Goal: Check status: Check status

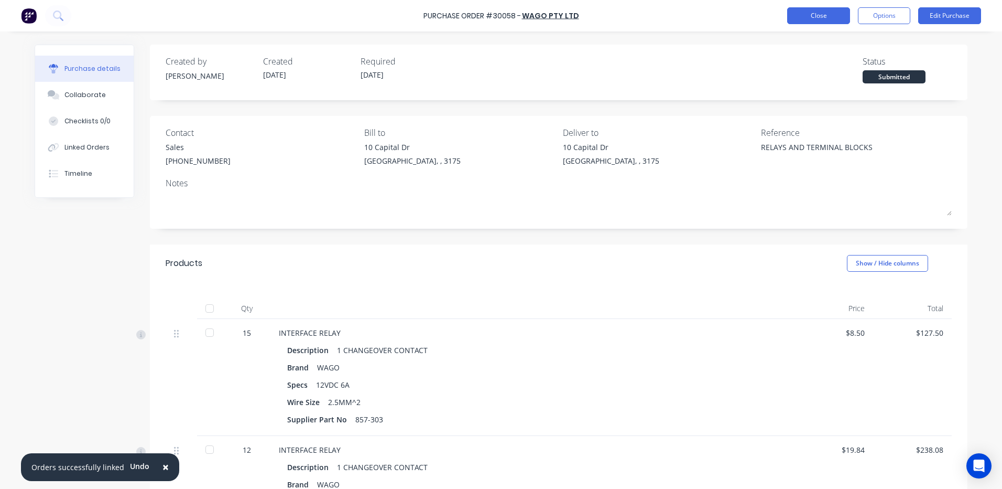
click at [844, 14] on button "Close" at bounding box center [818, 15] width 63 height 17
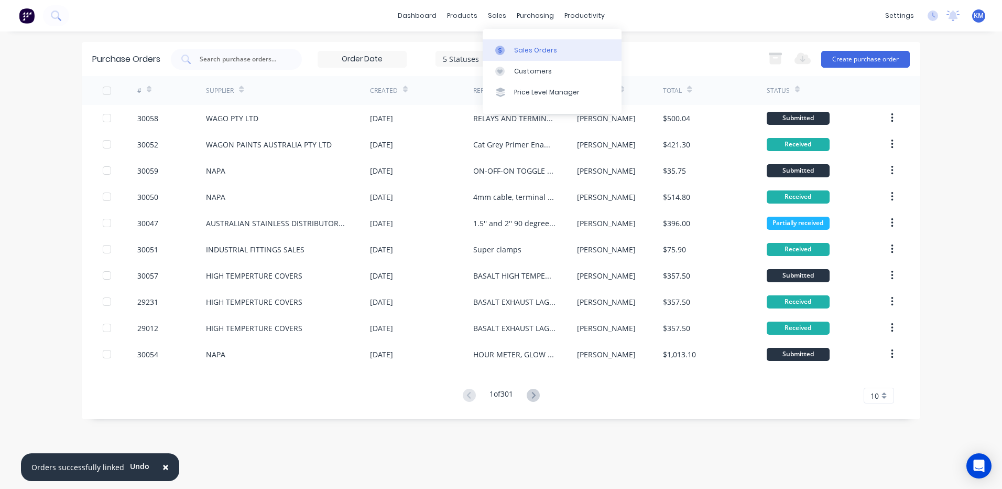
drag, startPoint x: 512, startPoint y: 50, endPoint x: 499, endPoint y: 50, distance: 13.6
click at [512, 50] on link "Sales Orders" at bounding box center [552, 49] width 139 height 21
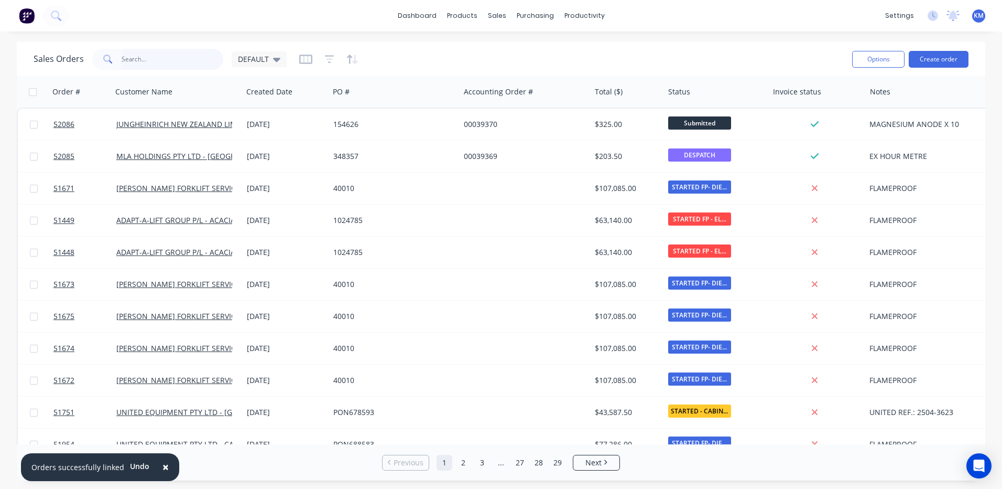
click at [167, 59] on input "text" at bounding box center [173, 59] width 102 height 21
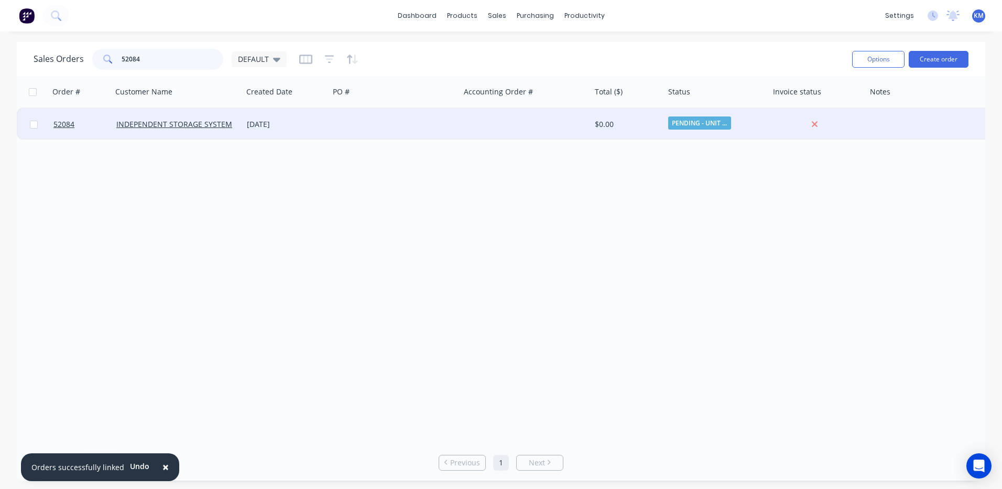
type input "52084"
click at [299, 128] on div "[DATE]" at bounding box center [286, 124] width 78 height 10
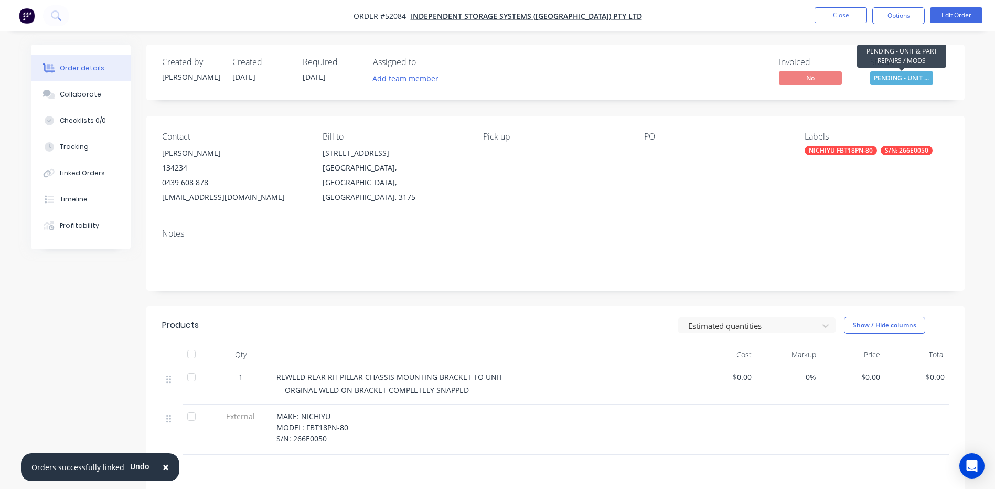
click at [902, 80] on span "PENDING - UNIT ..." at bounding box center [901, 77] width 63 height 13
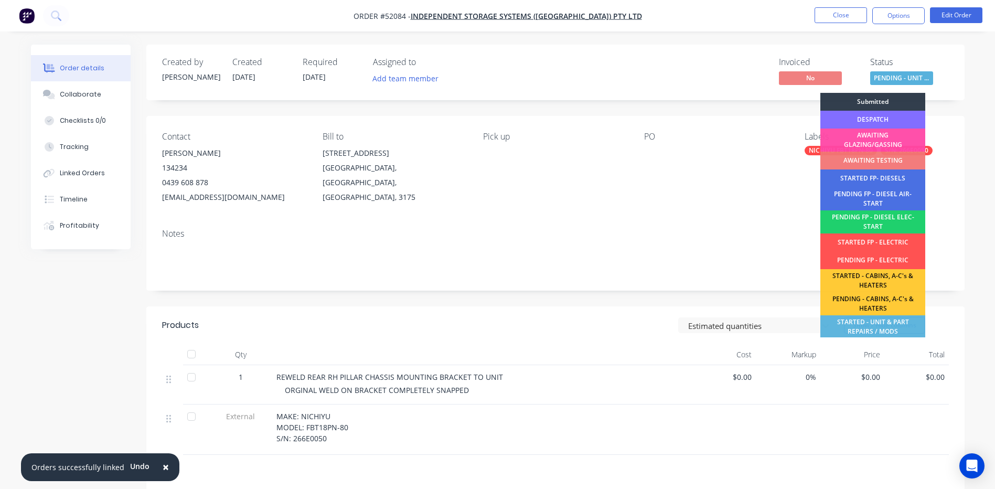
click at [877, 117] on div "DESPATCH" at bounding box center [872, 120] width 105 height 18
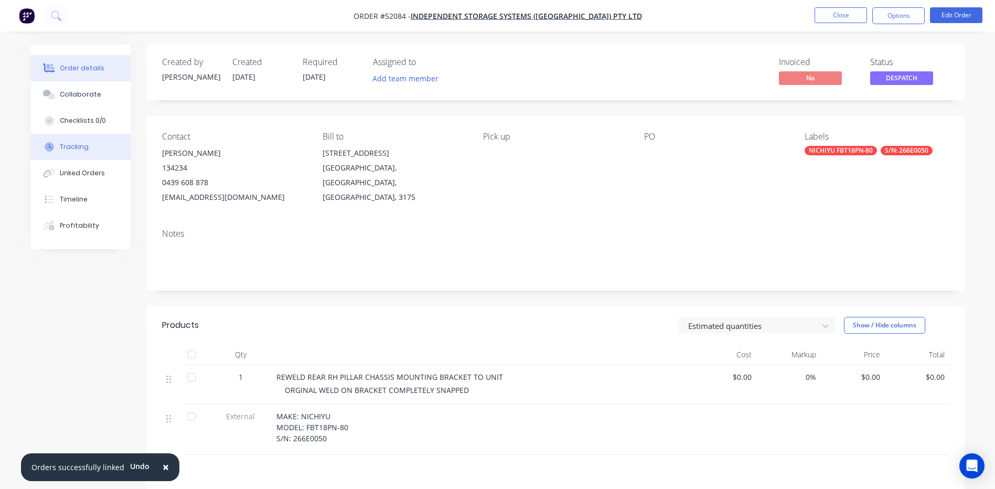
click at [82, 154] on button "Tracking" at bounding box center [81, 147] width 100 height 26
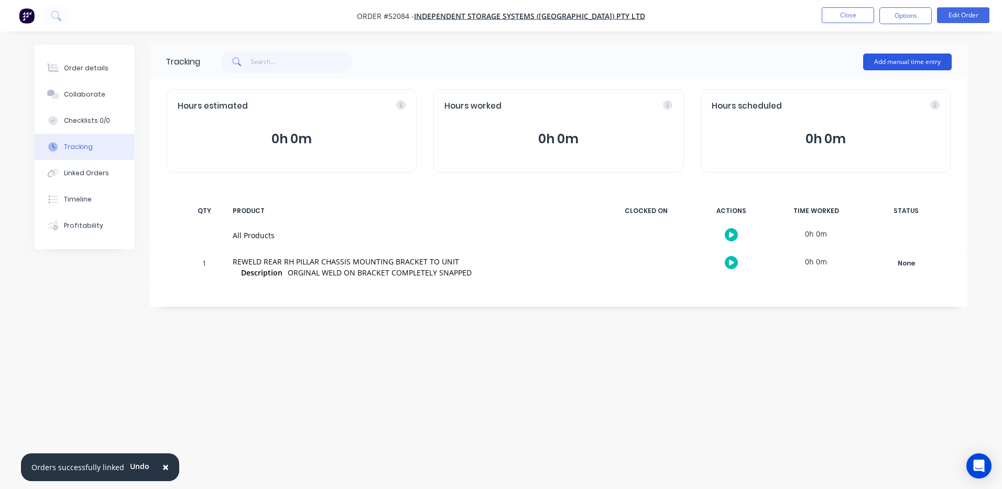
click at [892, 66] on button "Add manual time entry" at bounding box center [907, 61] width 89 height 17
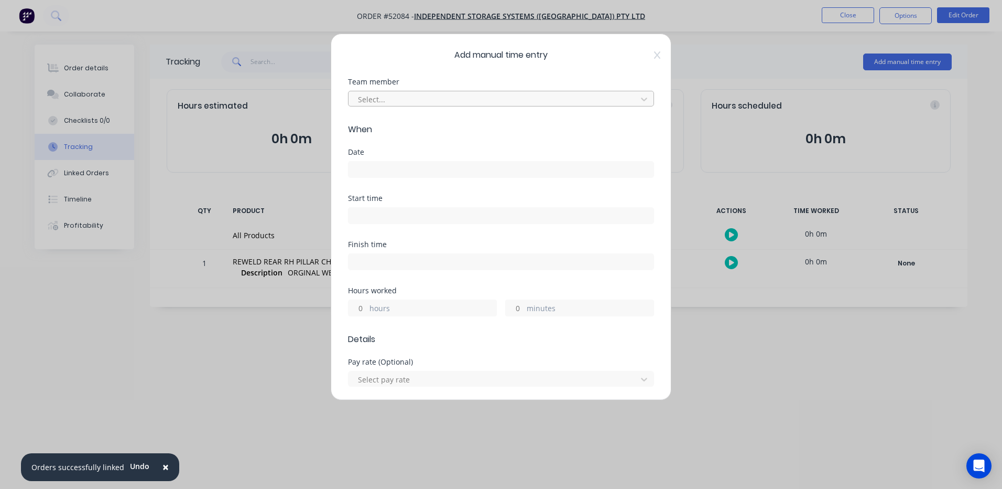
click at [407, 102] on div at bounding box center [494, 99] width 275 height 13
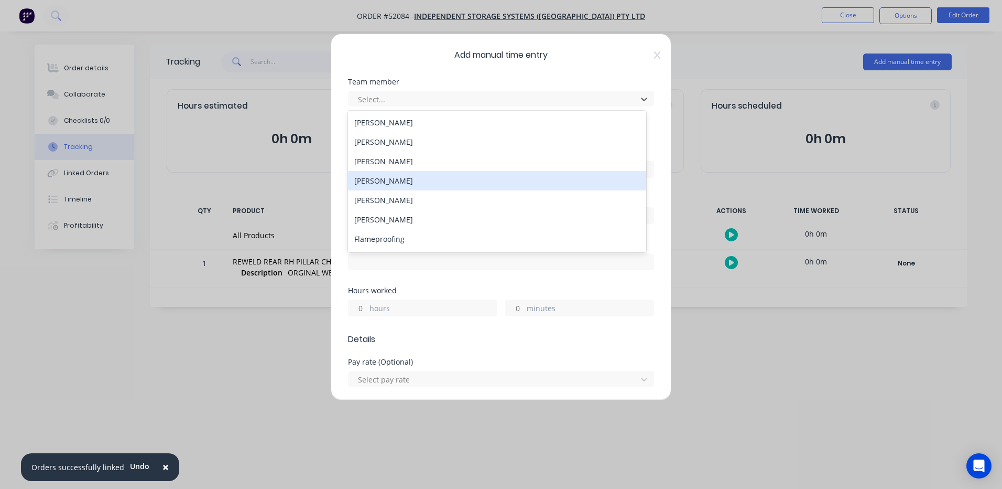
click at [420, 176] on div "Daryl Smullen" at bounding box center [497, 180] width 298 height 19
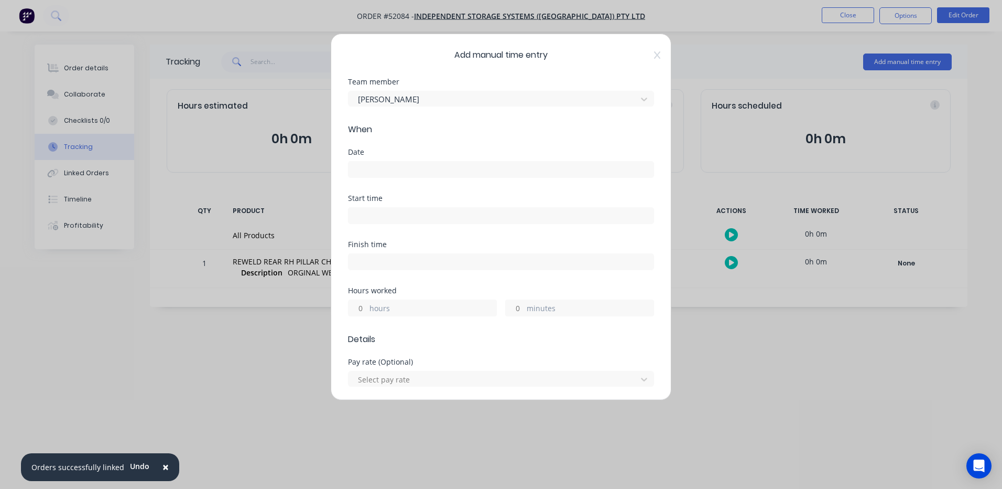
click at [381, 312] on label "hours" at bounding box center [433, 309] width 127 height 13
click at [367, 312] on input "hours" at bounding box center [358, 308] width 18 height 16
type input "4"
type input "30"
click at [436, 271] on div "Finish time" at bounding box center [501, 264] width 306 height 46
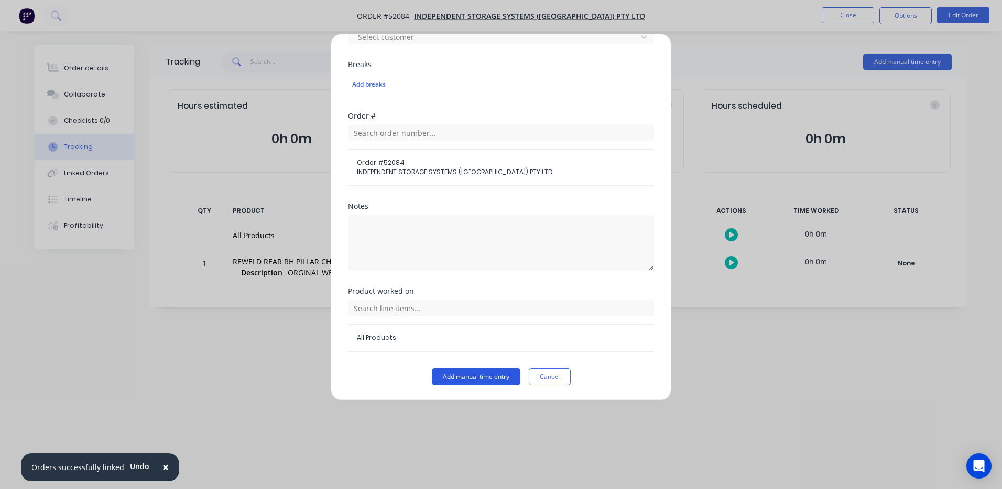
click at [467, 380] on button "Add manual time entry" at bounding box center [476, 376] width 89 height 17
click at [476, 374] on button "Add manual time entry" at bounding box center [476, 376] width 89 height 17
click at [476, 380] on button "Add manual time entry" at bounding box center [476, 376] width 89 height 17
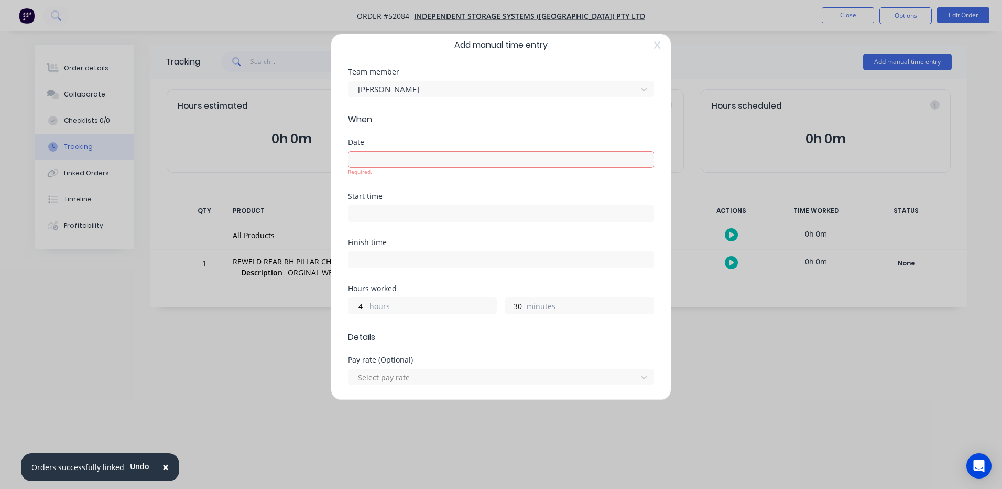
scroll to position [0, 0]
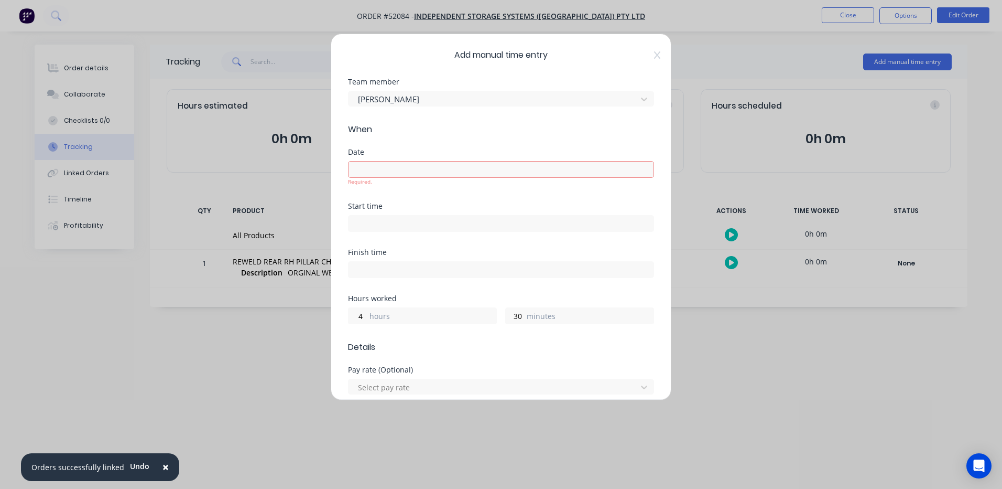
click at [430, 171] on input at bounding box center [501, 169] width 305 height 16
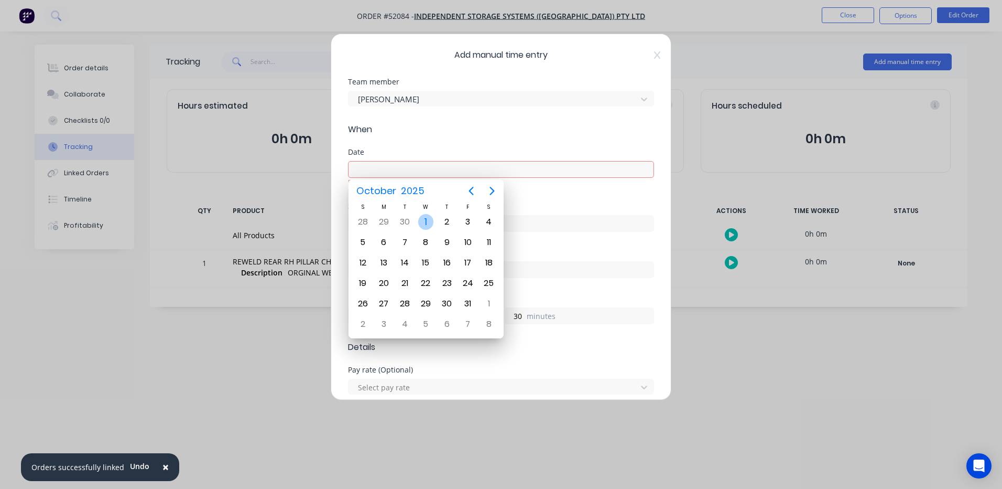
click at [425, 222] on div "1" at bounding box center [426, 222] width 16 height 16
type input "01/10/2025"
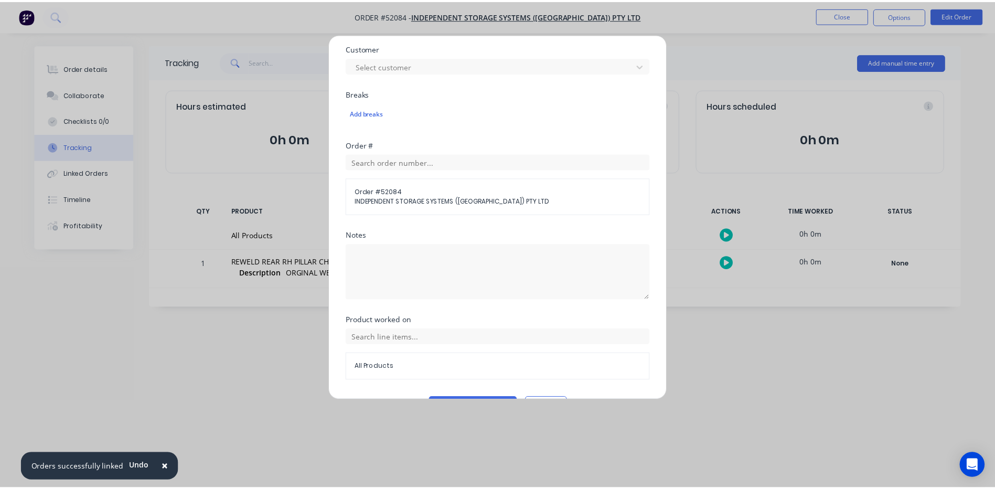
scroll to position [478, 0]
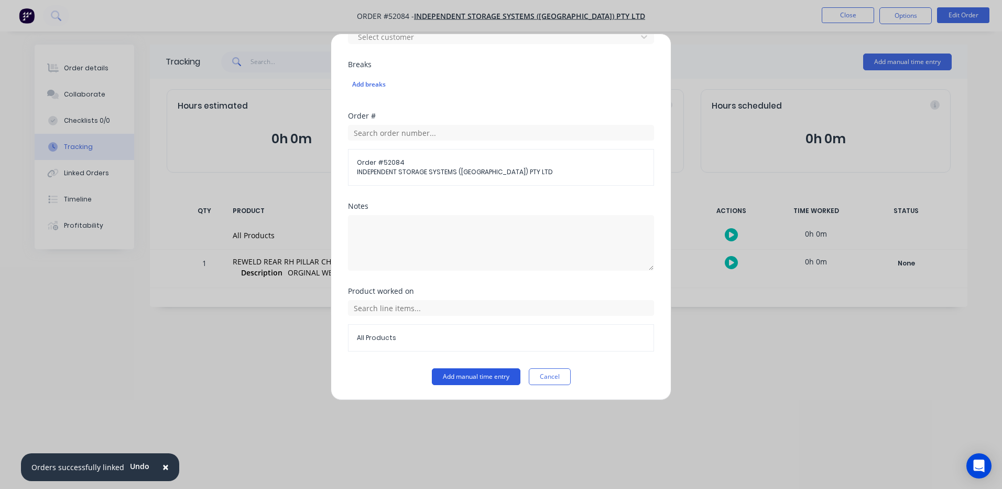
click at [458, 375] on button "Add manual time entry" at bounding box center [476, 376] width 89 height 17
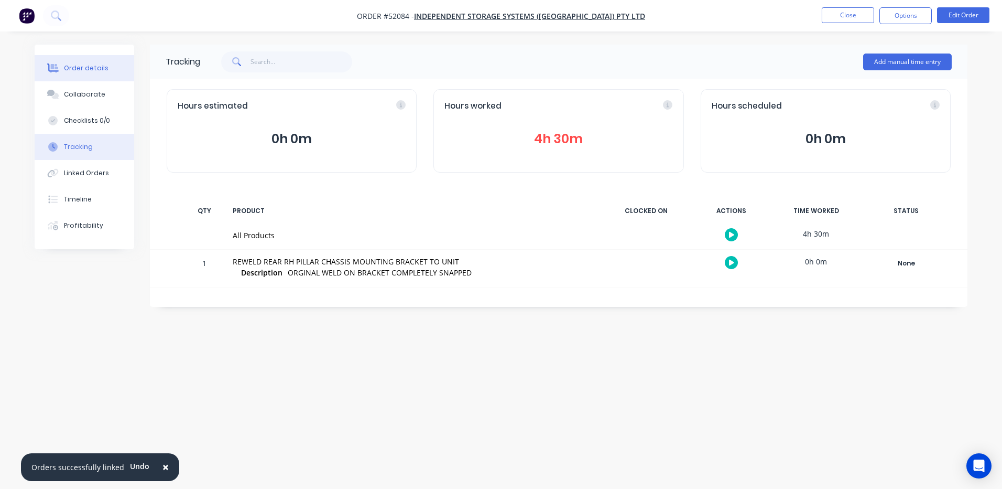
click at [78, 78] on button "Order details" at bounding box center [85, 68] width 100 height 26
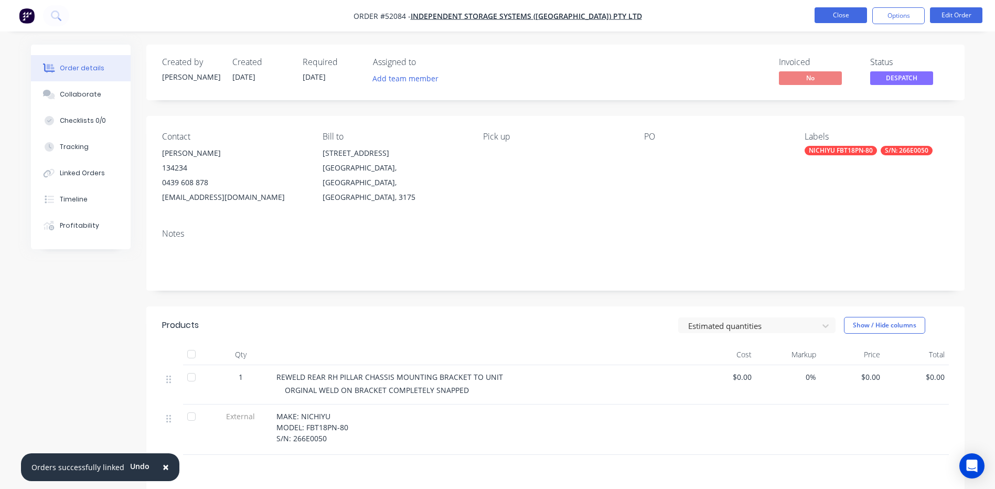
click at [846, 18] on button "Close" at bounding box center [840, 15] width 52 height 16
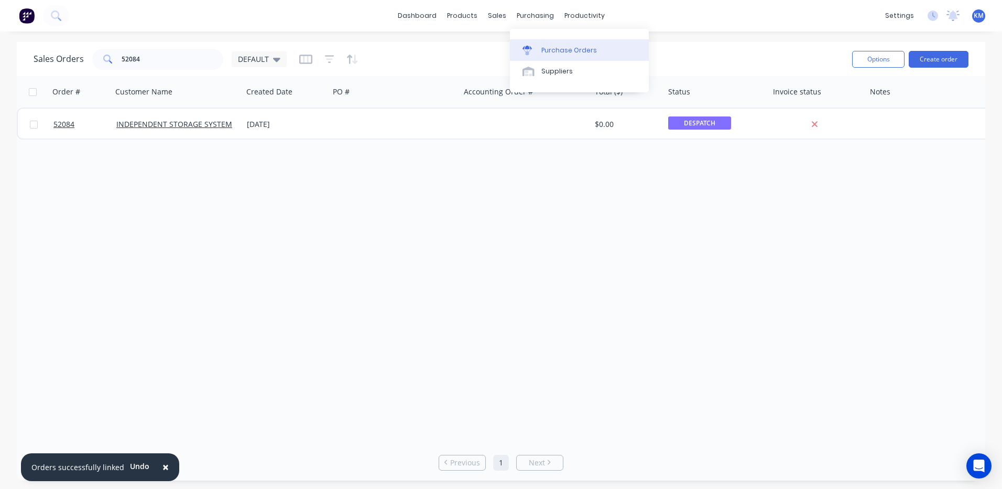
click at [539, 46] on link "Purchase Orders" at bounding box center [579, 49] width 139 height 21
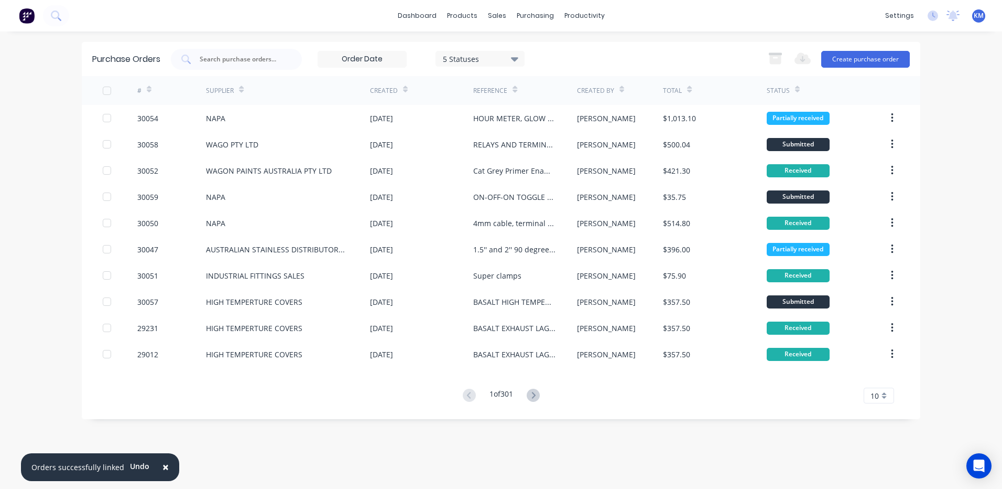
click at [525, 59] on div "5 Statuses" at bounding box center [480, 59] width 89 height 16
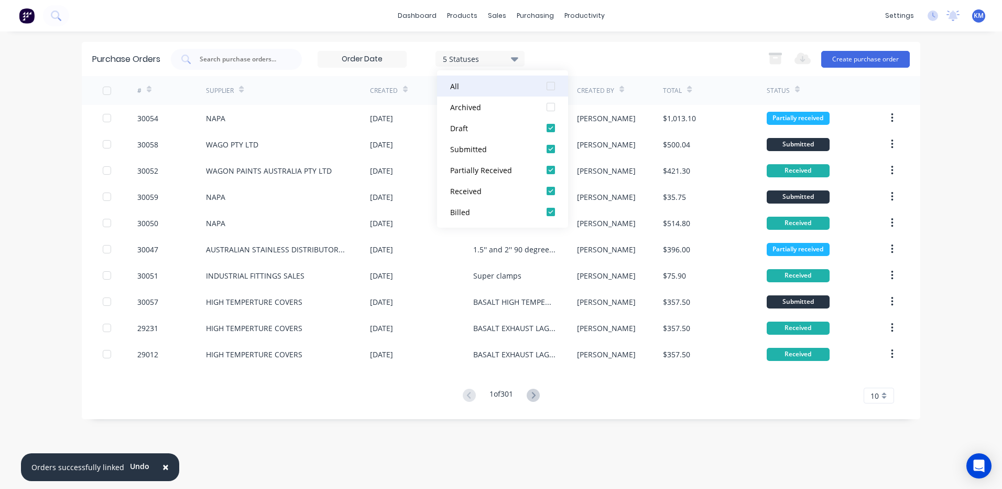
click at [553, 87] on div at bounding box center [551, 85] width 21 height 21
click at [552, 87] on div at bounding box center [551, 85] width 21 height 21
click at [553, 150] on div at bounding box center [551, 148] width 21 height 21
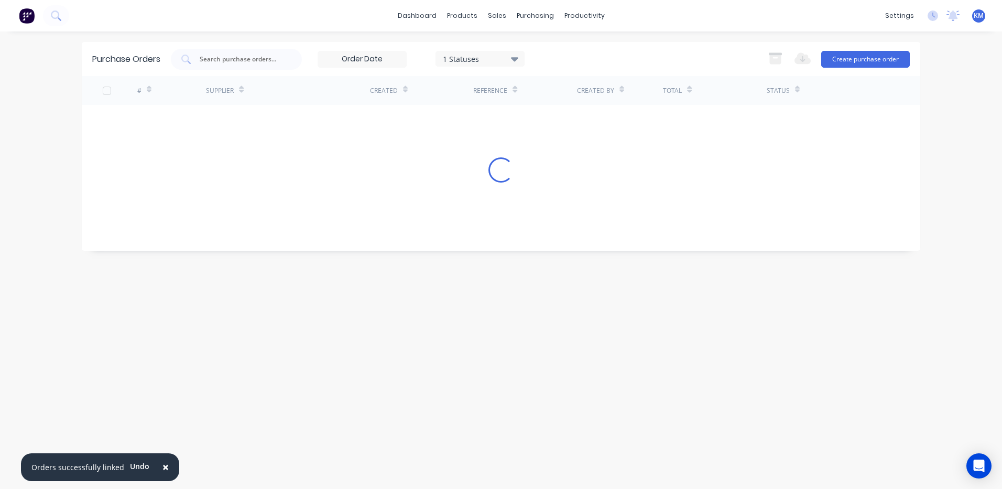
click at [628, 62] on div "1 Statuses 1 Statuses Export to Excel (XLSX) Create purchase order" at bounding box center [540, 59] width 739 height 21
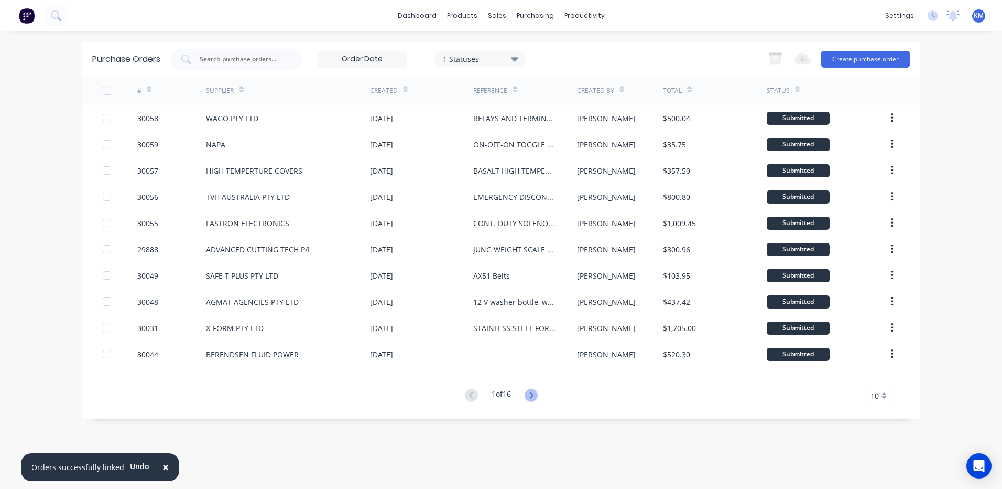
click at [537, 398] on icon at bounding box center [531, 394] width 13 height 13
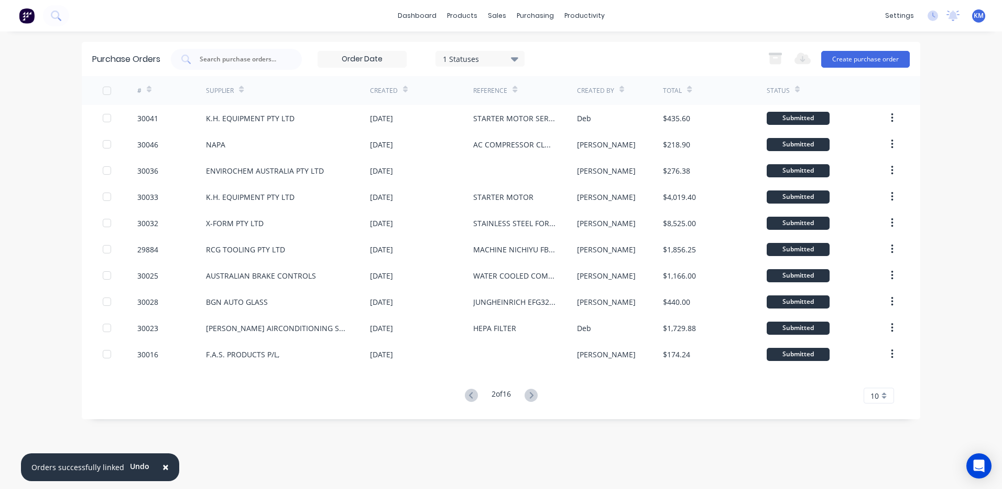
click at [537, 397] on icon at bounding box center [531, 394] width 13 height 13
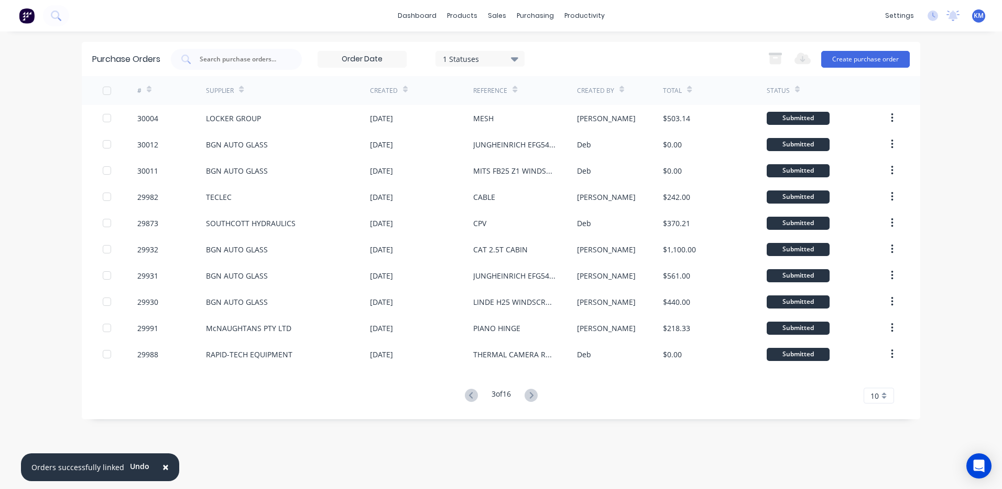
click at [537, 397] on icon at bounding box center [531, 394] width 13 height 13
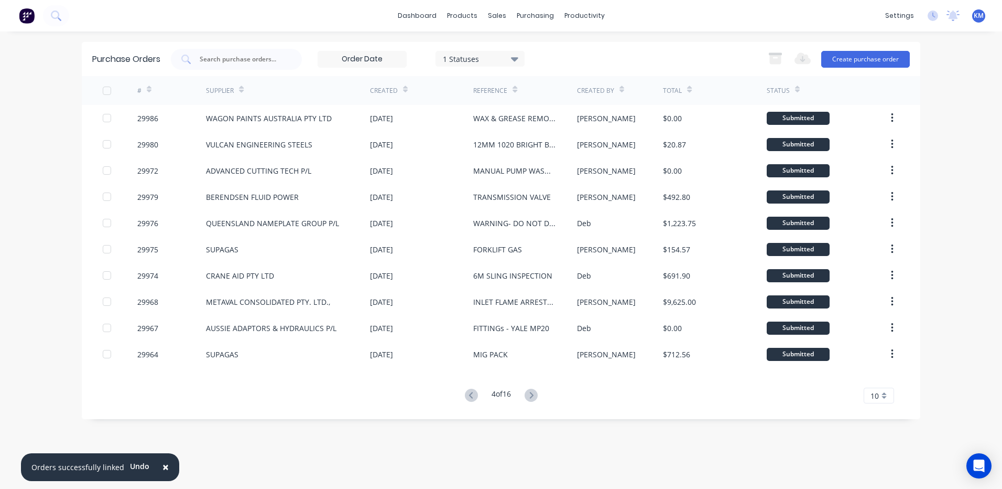
click at [537, 397] on icon at bounding box center [531, 394] width 13 height 13
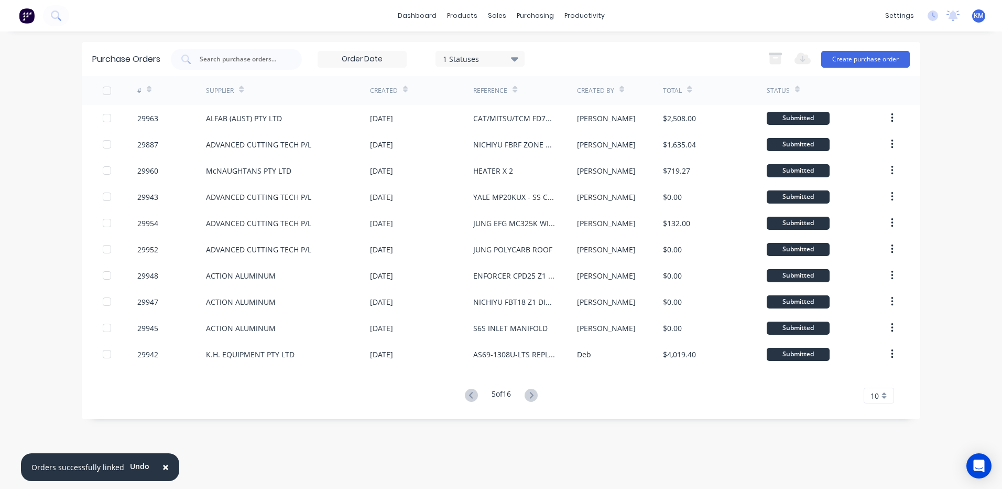
click at [537, 397] on icon at bounding box center [531, 394] width 13 height 13
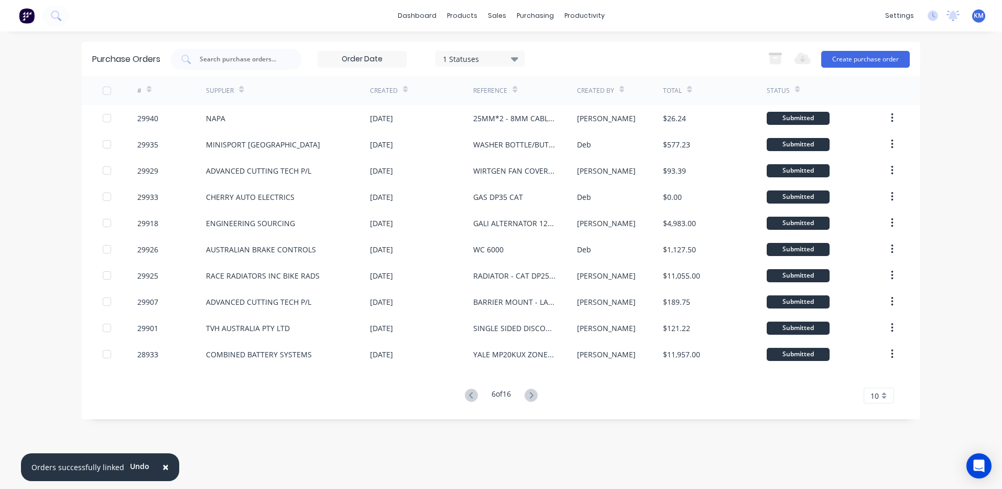
click at [537, 397] on icon at bounding box center [531, 394] width 13 height 13
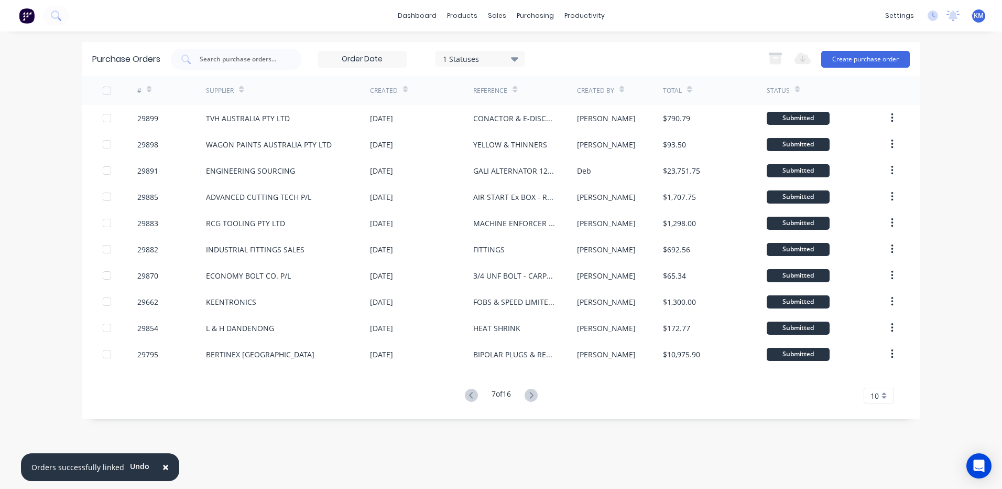
click at [537, 397] on icon at bounding box center [531, 394] width 13 height 13
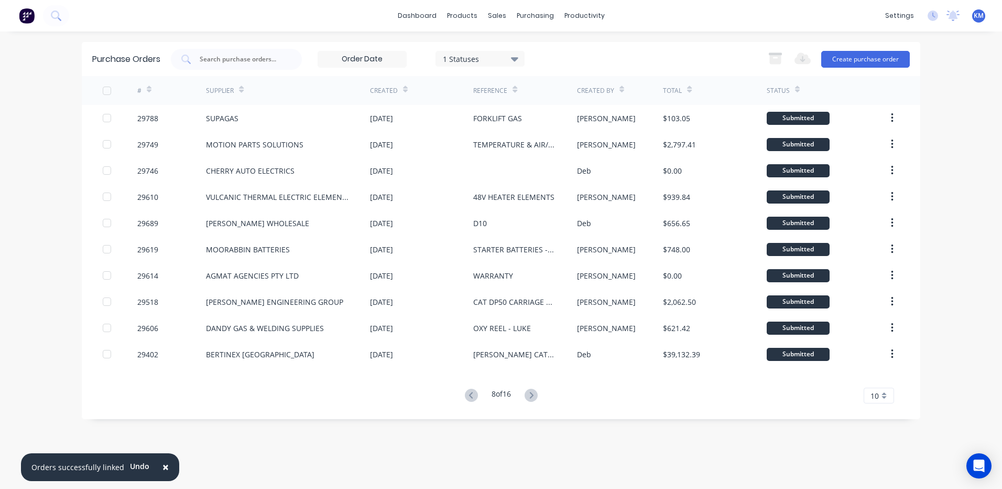
click at [537, 397] on icon at bounding box center [531, 394] width 13 height 13
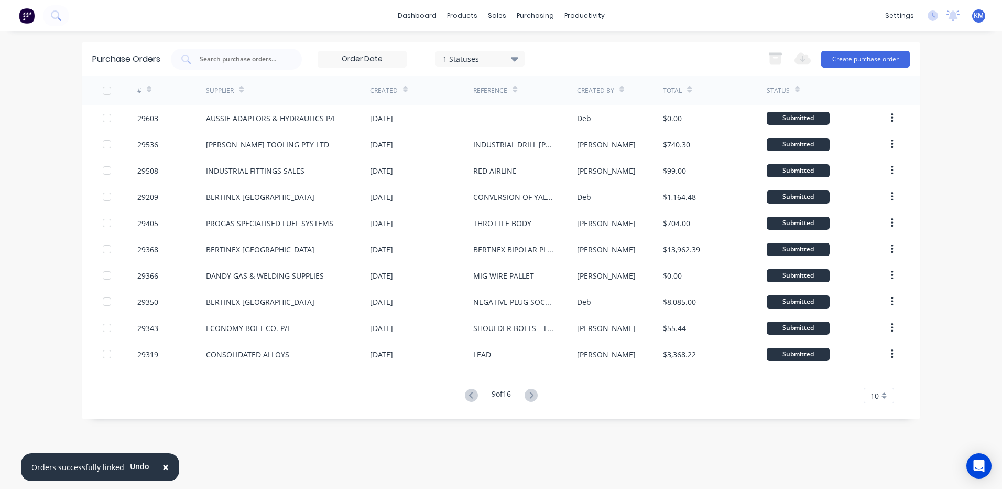
click at [537, 397] on icon at bounding box center [531, 394] width 13 height 13
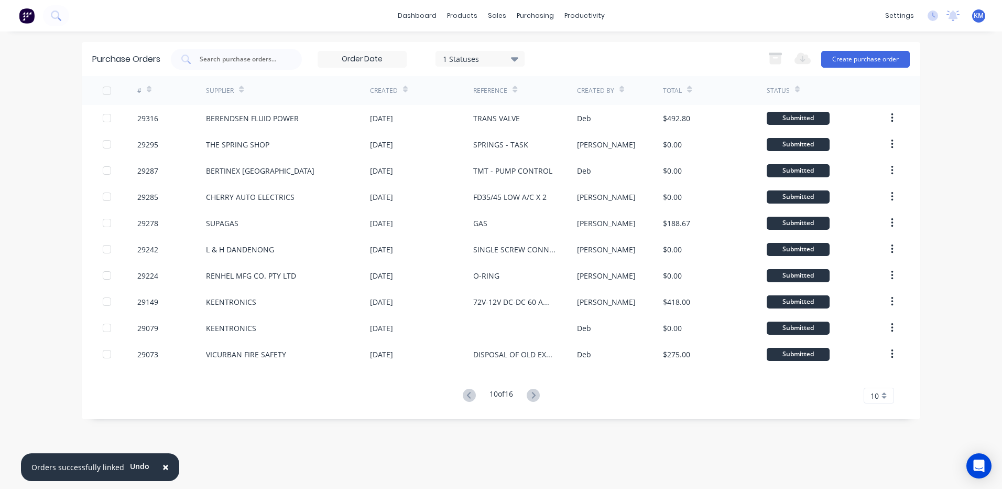
click at [537, 397] on icon at bounding box center [533, 394] width 13 height 13
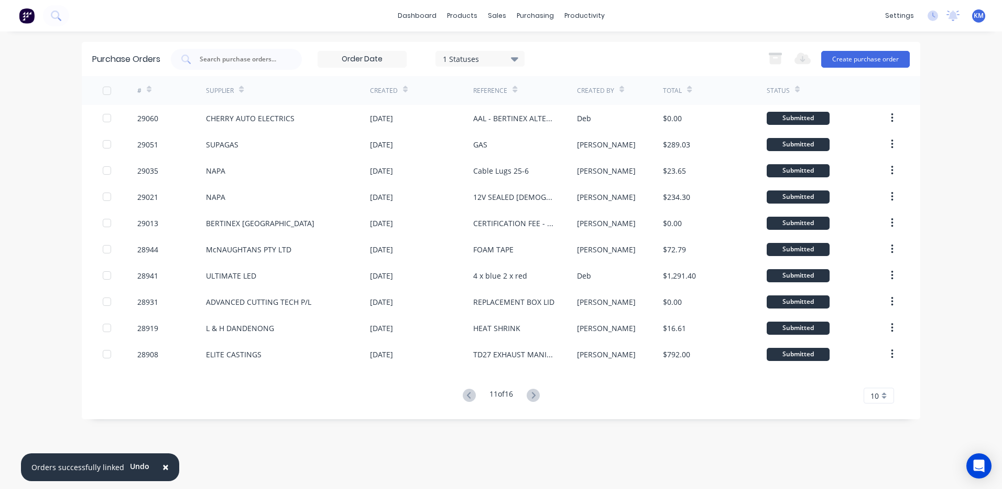
click at [537, 397] on icon at bounding box center [533, 394] width 13 height 13
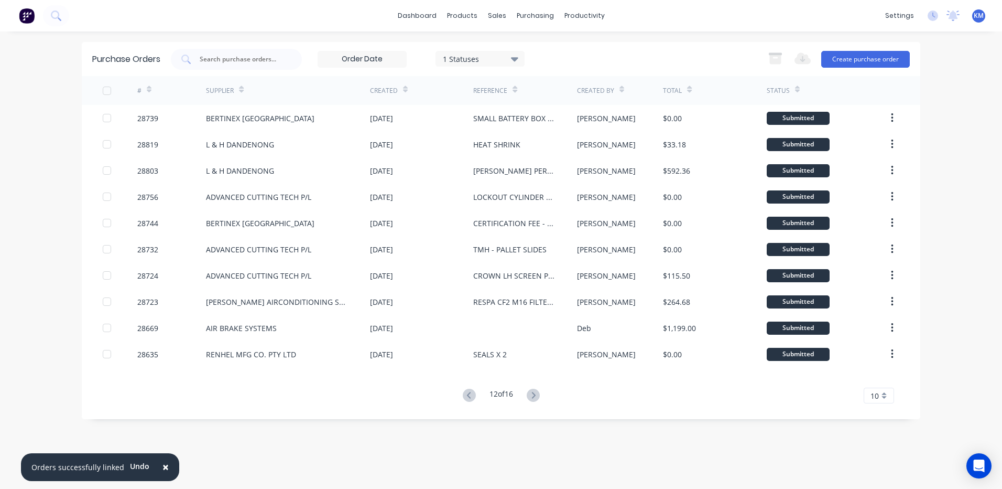
click at [537, 397] on icon at bounding box center [533, 394] width 13 height 13
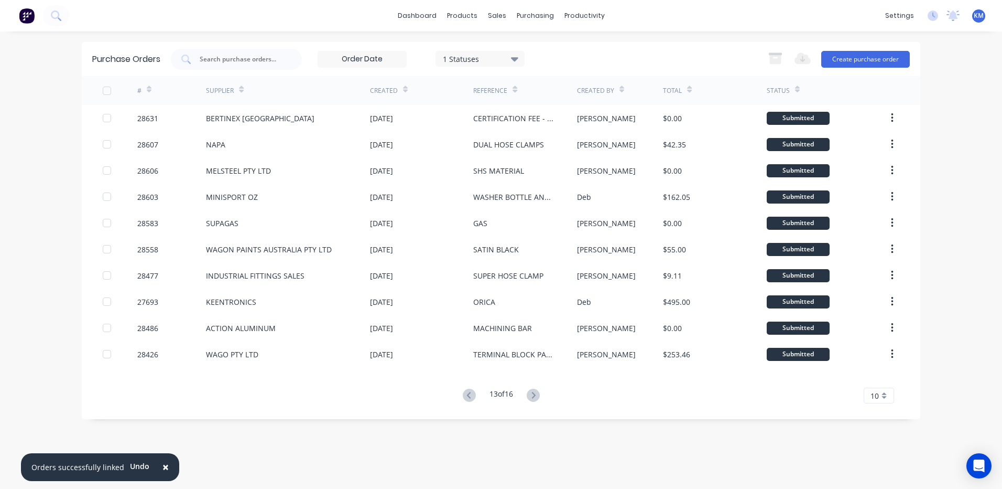
click at [537, 397] on icon at bounding box center [533, 394] width 13 height 13
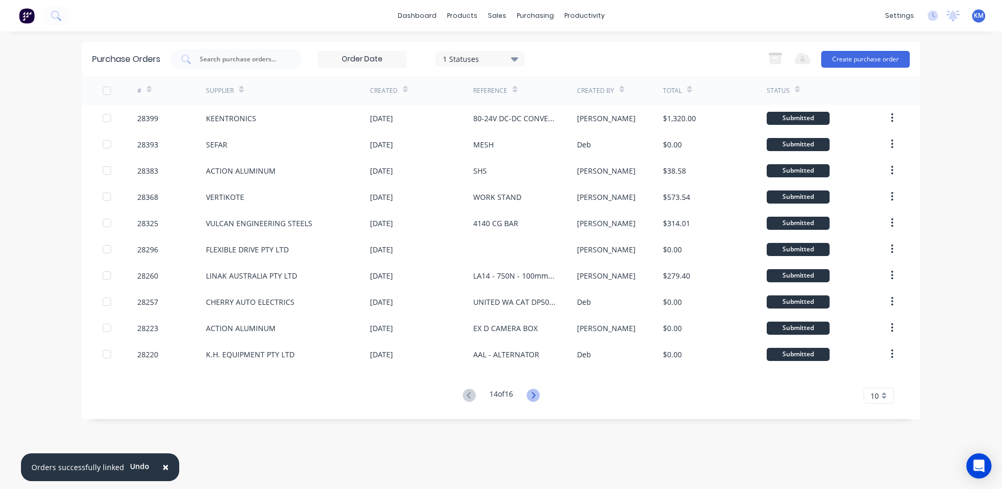
click at [533, 388] on icon at bounding box center [533, 394] width 13 height 13
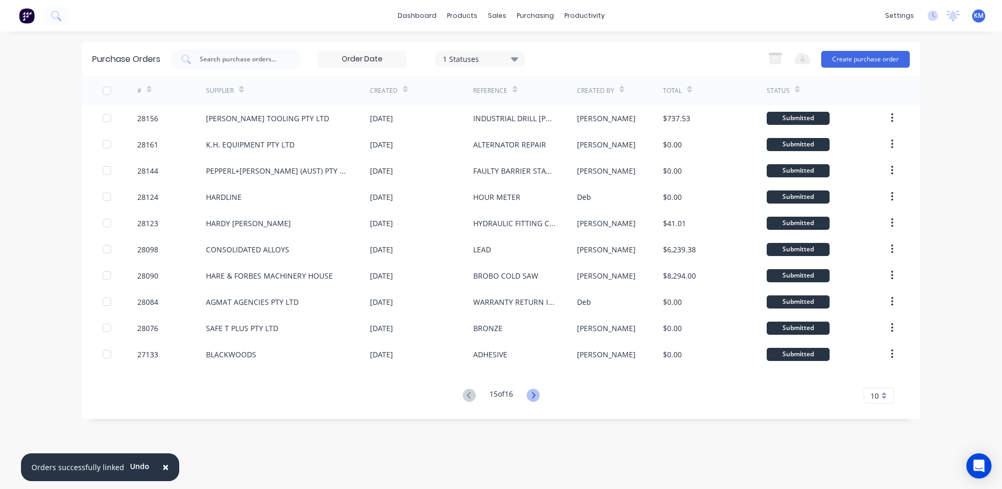
click at [532, 392] on icon at bounding box center [533, 394] width 13 height 13
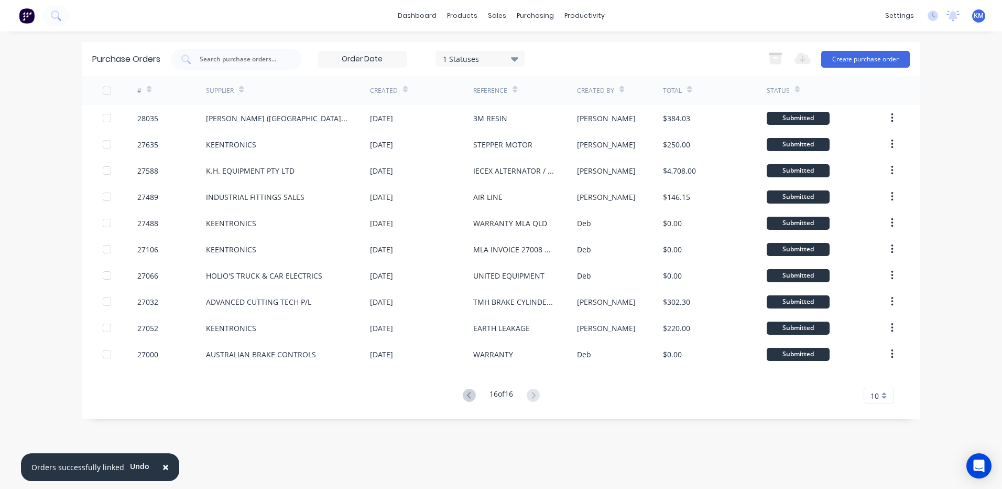
click at [517, 56] on icon at bounding box center [514, 59] width 7 height 12
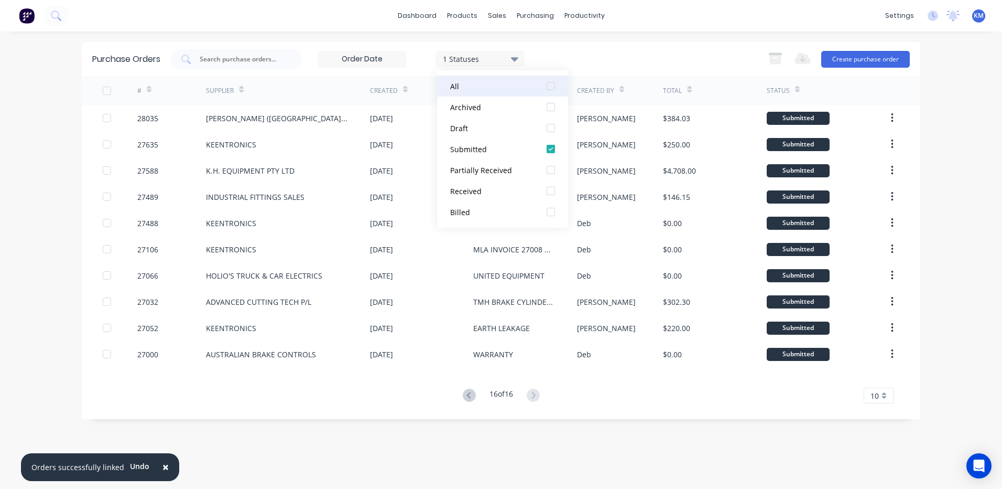
click at [549, 89] on div at bounding box center [551, 85] width 21 height 21
click at [567, 70] on div "All Archived Draft Submitted Partially Received Received Billed" at bounding box center [502, 148] width 131 height 157
click at [578, 61] on div "7 Statuses 7 Statuses Export to Excel (XLSX) Create purchase order" at bounding box center [540, 59] width 739 height 21
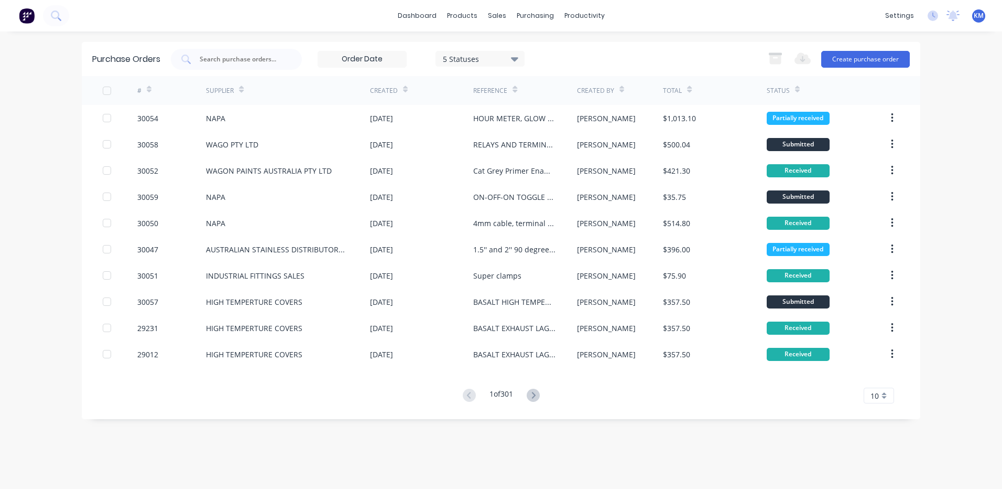
click at [728, 64] on div "5 Statuses 5 Statuses Export to Excel (XLSX) Create purchase order" at bounding box center [540, 59] width 739 height 21
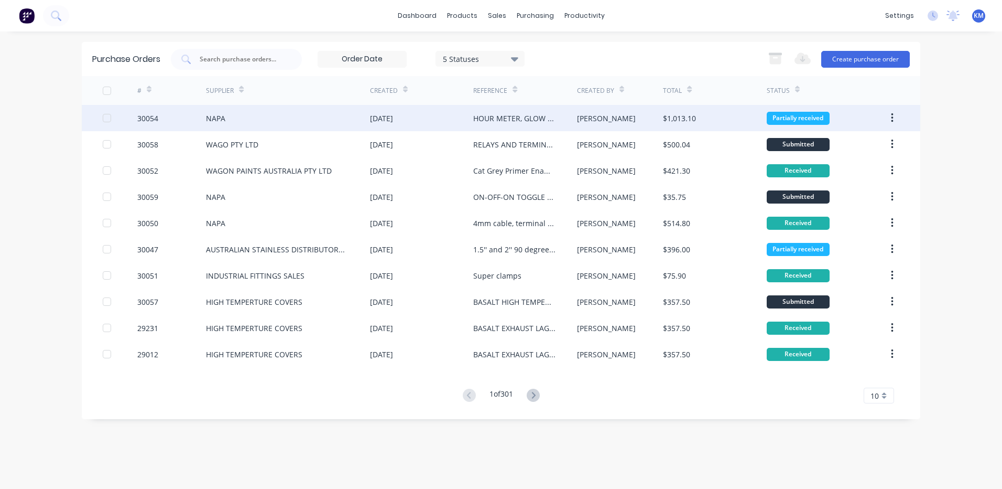
click at [692, 111] on div "$1,013.10" at bounding box center [714, 118] width 103 height 26
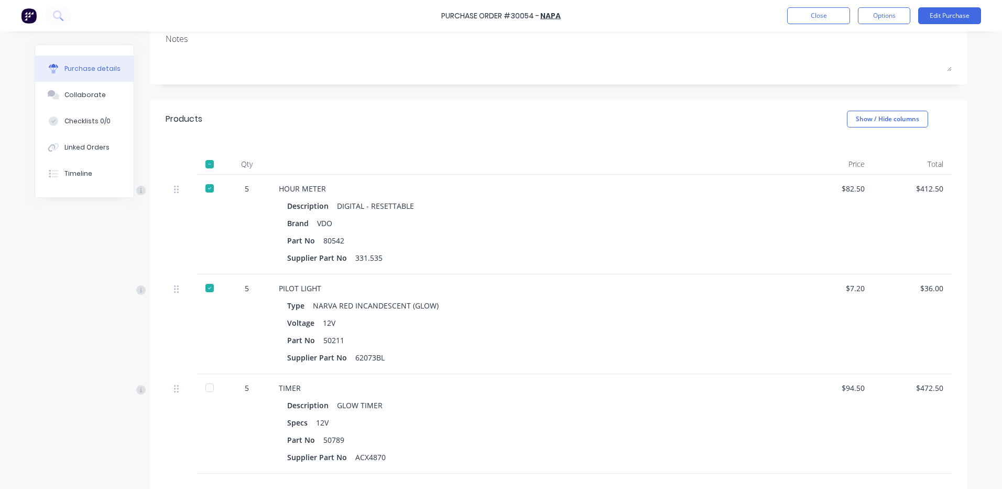
scroll to position [121, 0]
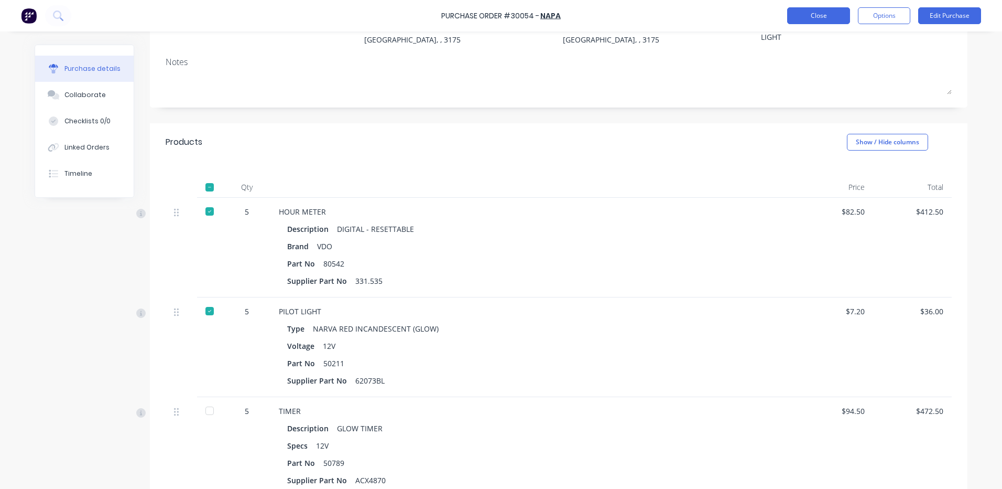
click at [822, 19] on button "Close" at bounding box center [818, 15] width 63 height 17
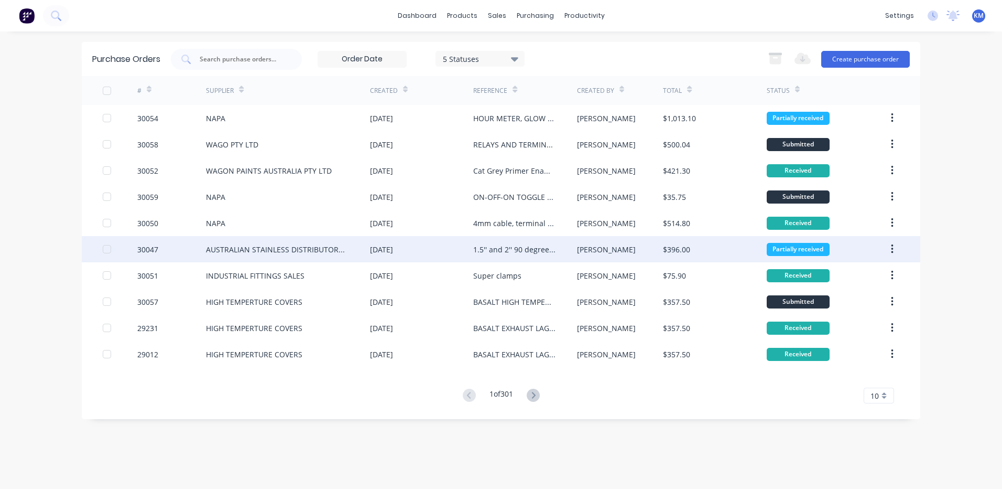
click at [620, 247] on div "[PERSON_NAME]" at bounding box center [620, 249] width 87 height 26
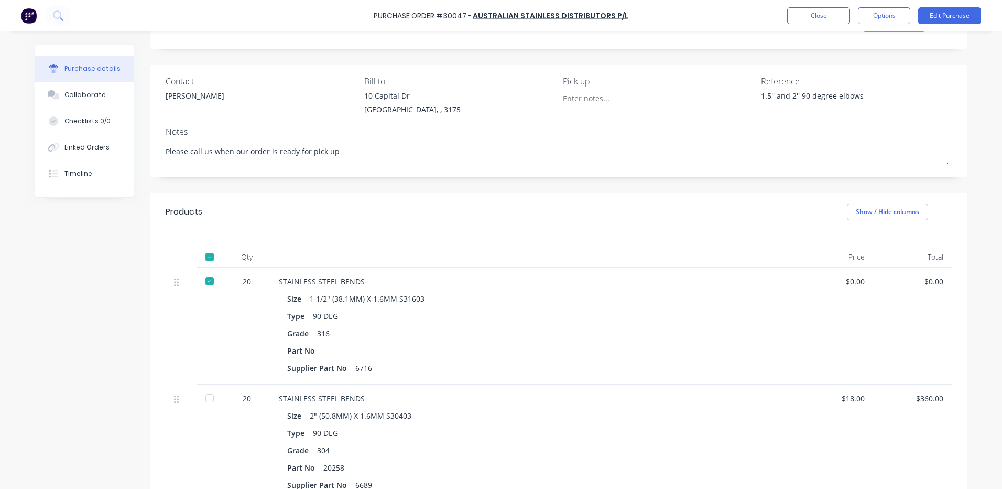
scroll to position [213, 0]
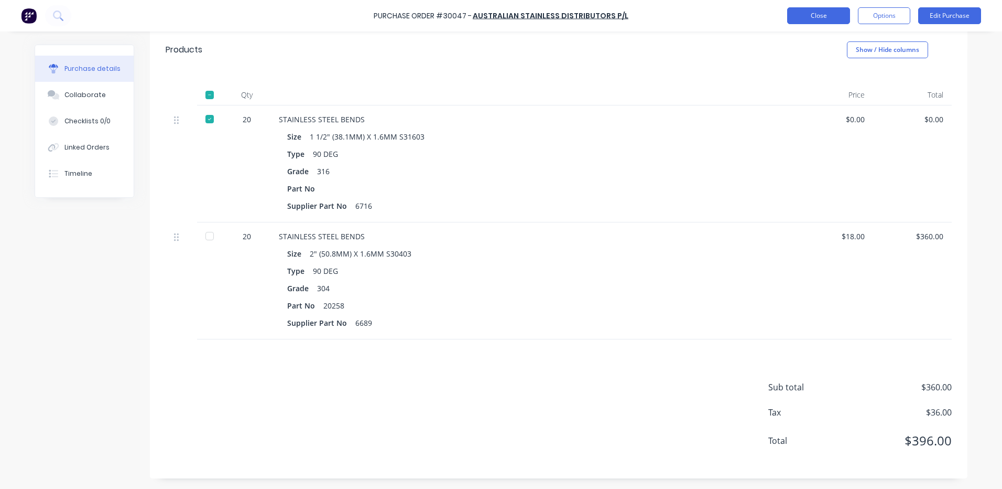
click at [814, 14] on button "Close" at bounding box center [818, 15] width 63 height 17
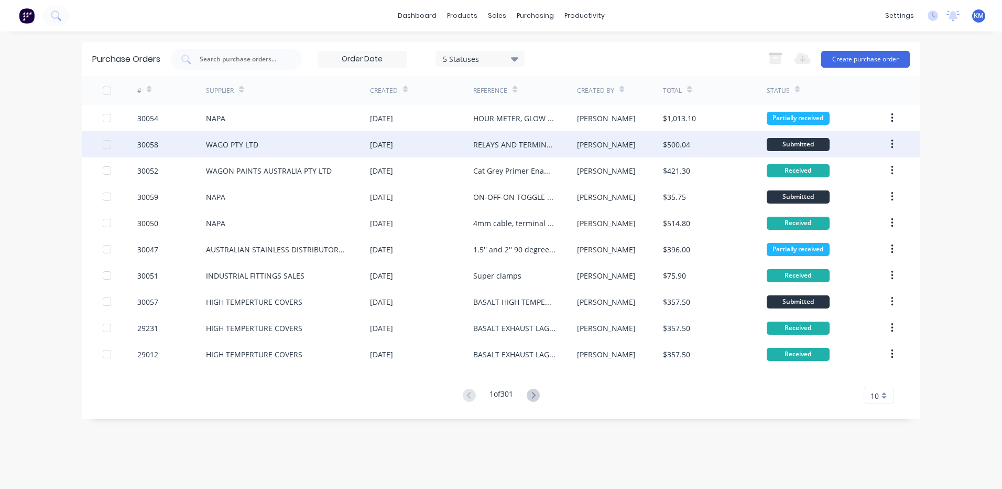
click at [685, 142] on div "$500.04" at bounding box center [676, 144] width 27 height 11
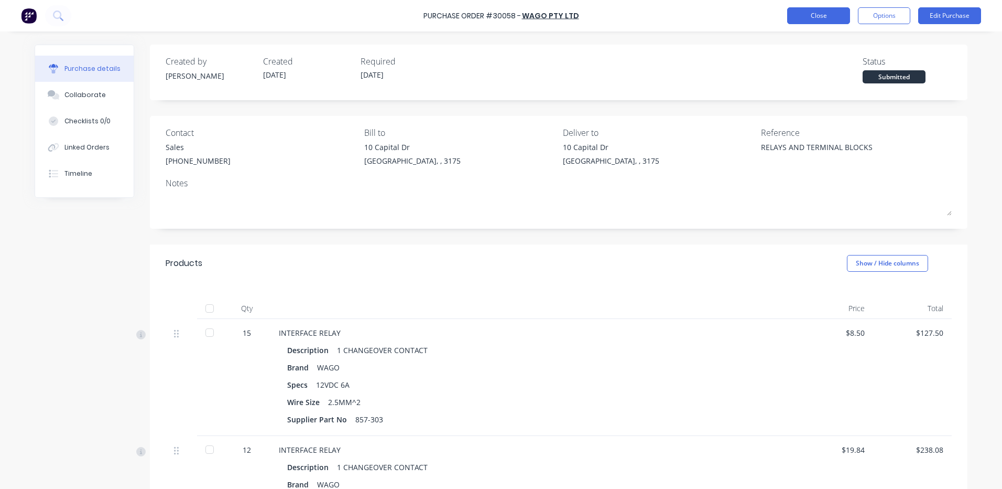
click at [803, 21] on button "Close" at bounding box center [818, 15] width 63 height 17
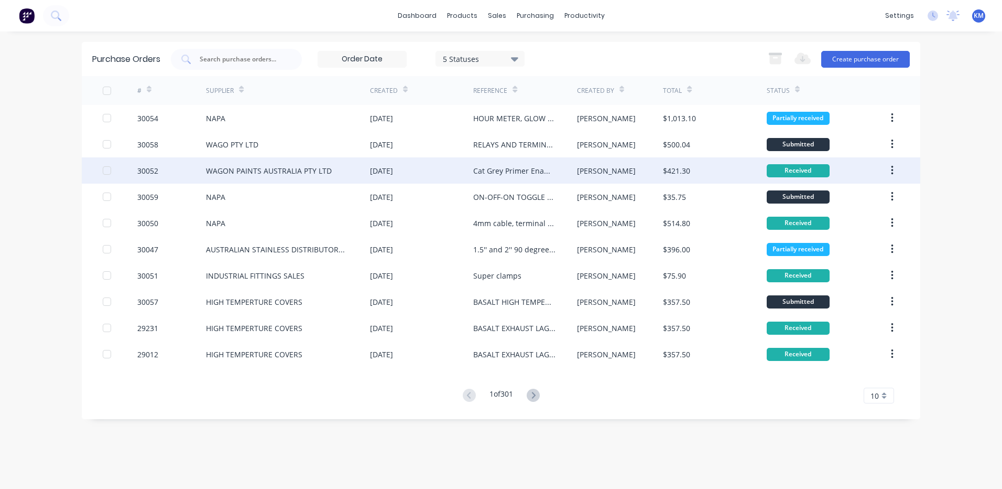
click at [680, 170] on div "$421.30" at bounding box center [676, 170] width 27 height 11
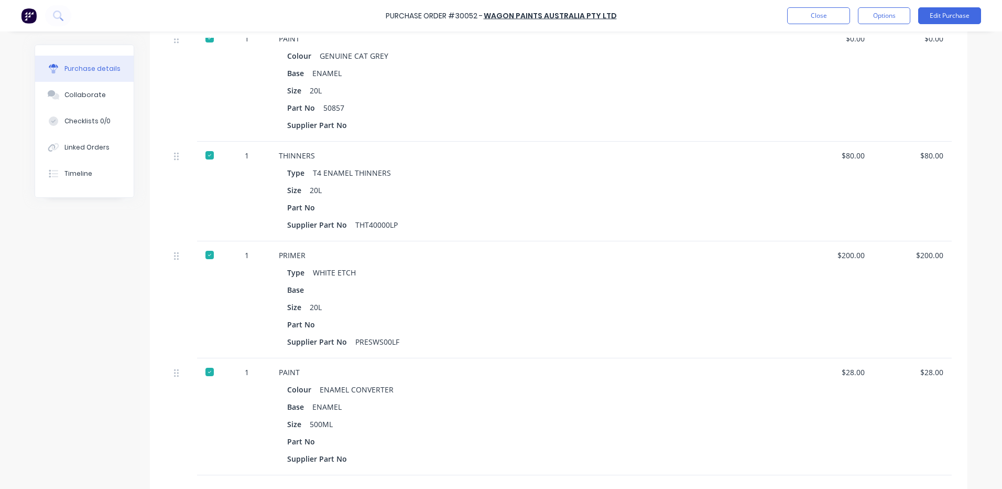
scroll to position [555, 0]
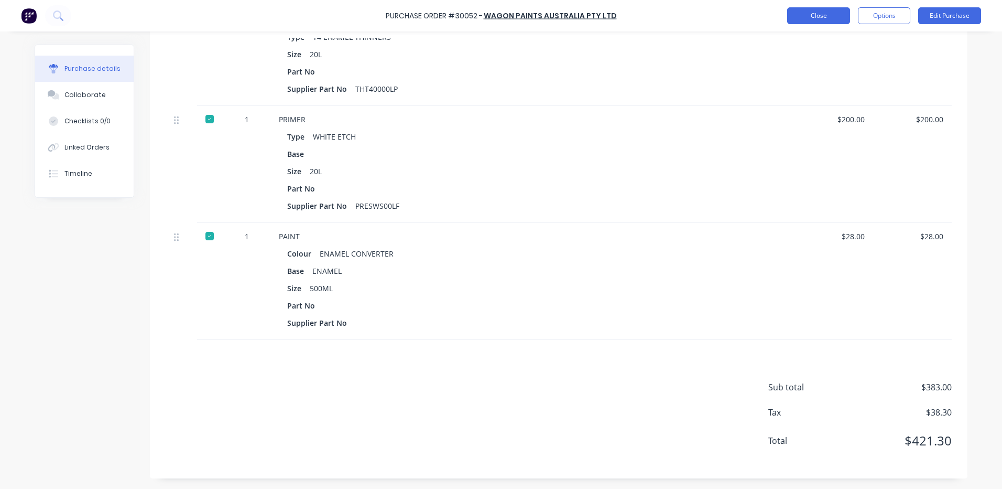
click at [819, 14] on button "Close" at bounding box center [818, 15] width 63 height 17
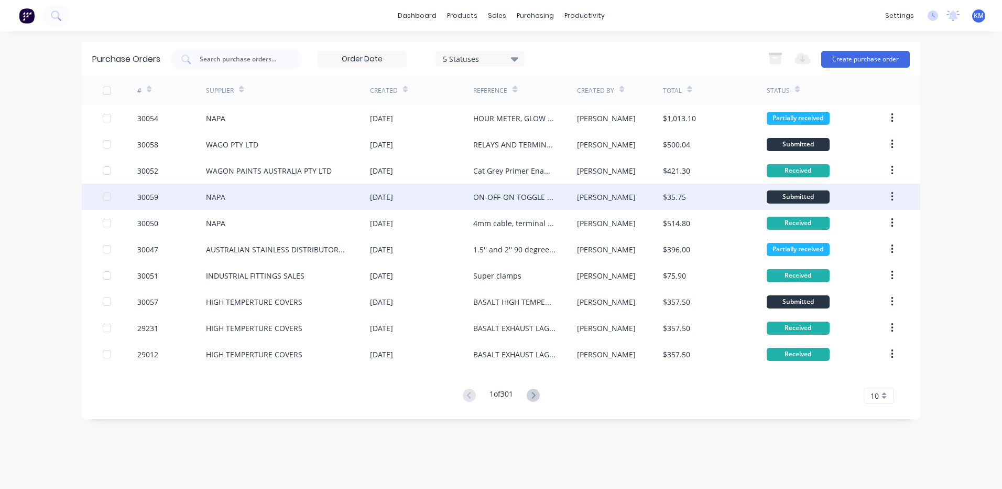
click at [613, 200] on div "[PERSON_NAME]" at bounding box center [620, 196] width 87 height 26
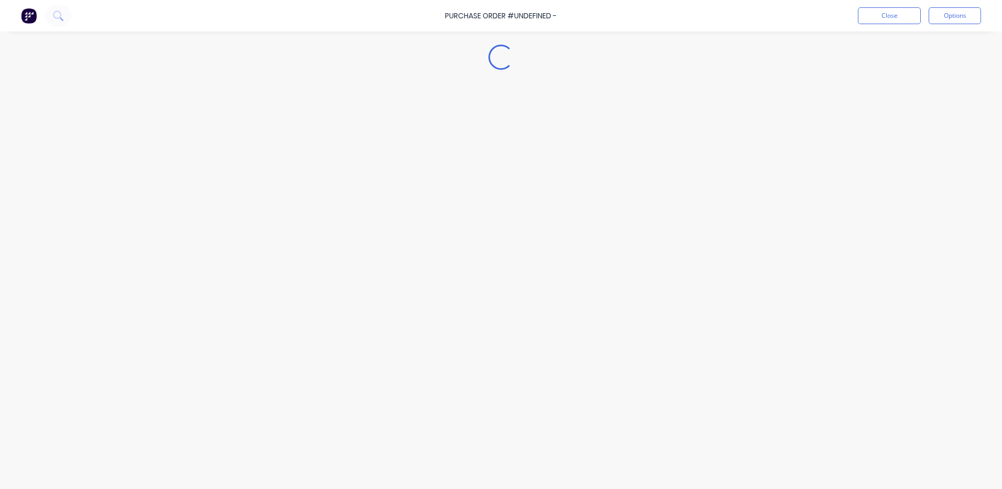
type textarea "x"
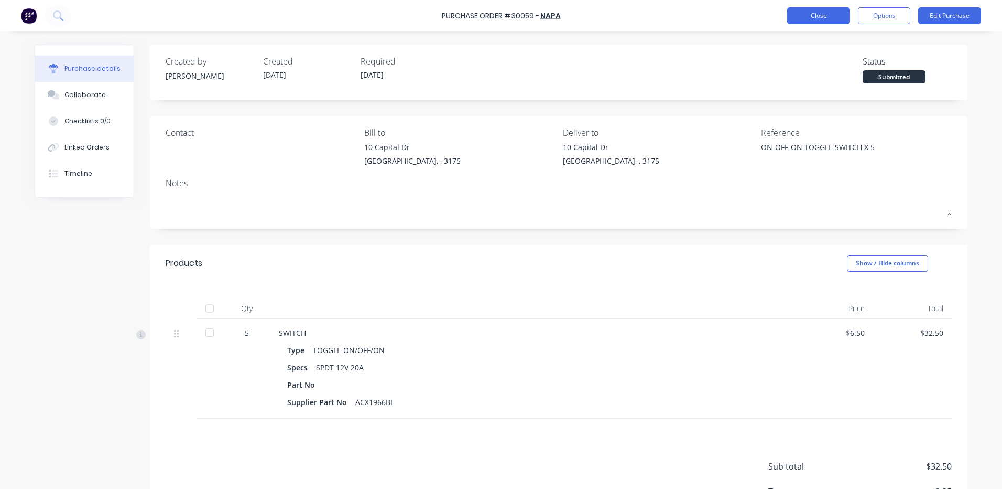
click at [823, 17] on button "Close" at bounding box center [818, 15] width 63 height 17
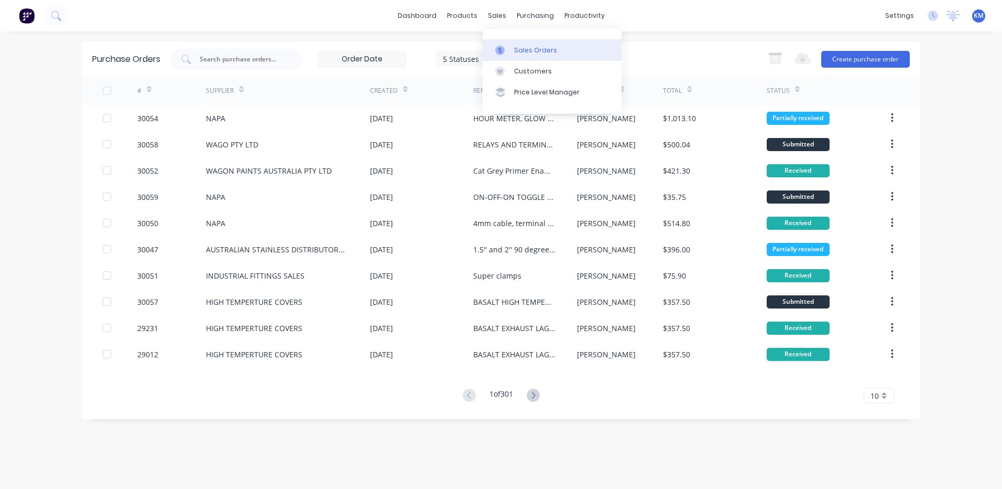
click at [512, 49] on link "Sales Orders" at bounding box center [552, 49] width 139 height 21
